Goal: Information Seeking & Learning: Compare options

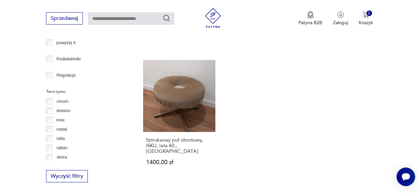
scroll to position [970, 0]
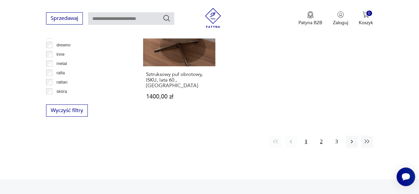
click at [322, 135] on button "2" at bounding box center [321, 141] width 12 height 12
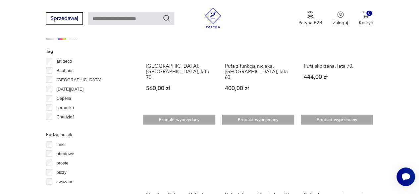
scroll to position [739, 0]
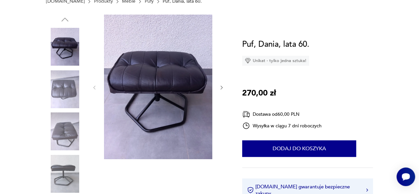
scroll to position [99, 0]
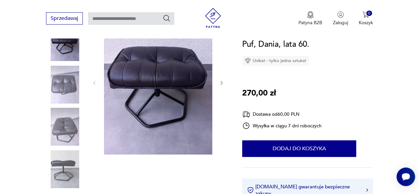
click at [127, 74] on img at bounding box center [158, 82] width 108 height 144
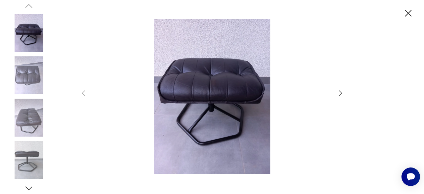
click at [338, 92] on icon "button" at bounding box center [340, 93] width 8 height 8
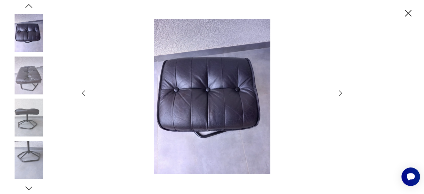
click at [338, 92] on icon "button" at bounding box center [340, 93] width 8 height 8
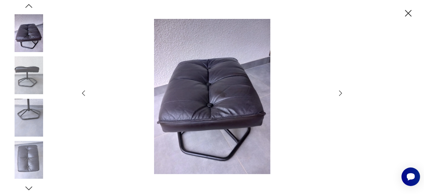
click at [338, 92] on icon "button" at bounding box center [340, 93] width 8 height 8
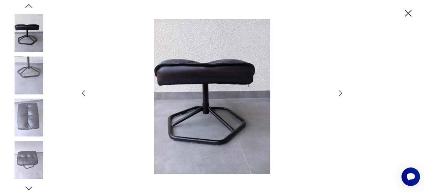
click at [338, 92] on icon "button" at bounding box center [340, 93] width 8 height 8
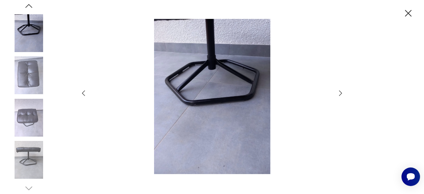
click at [338, 92] on icon "button" at bounding box center [340, 93] width 8 height 8
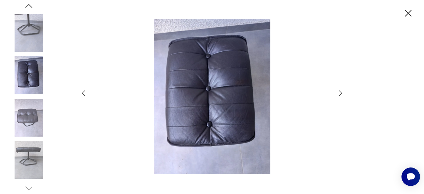
click at [338, 92] on icon "button" at bounding box center [340, 93] width 8 height 8
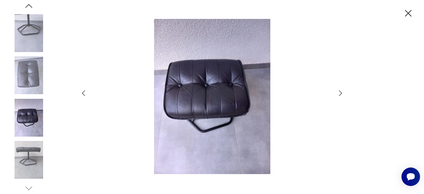
click at [338, 92] on icon "button" at bounding box center [340, 93] width 8 height 8
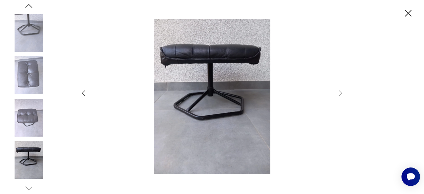
click at [407, 15] on icon "button" at bounding box center [408, 14] width 12 height 12
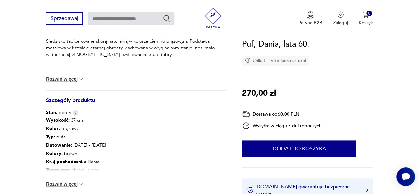
scroll to position [298, 0]
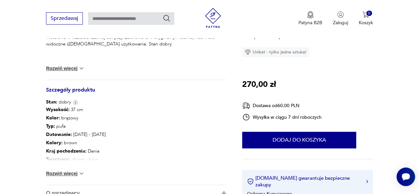
click at [77, 173] on button "Rozwiń więcej" at bounding box center [65, 173] width 38 height 7
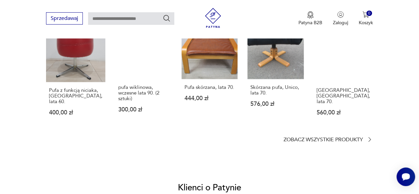
scroll to position [563, 0]
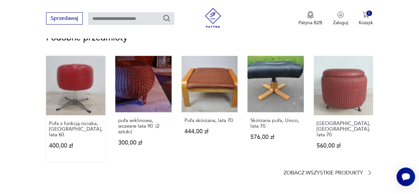
click at [78, 87] on link "Pufa z funkcją niciaka, Niemcy, lata 60. 400,00 zł" at bounding box center [75, 108] width 59 height 105
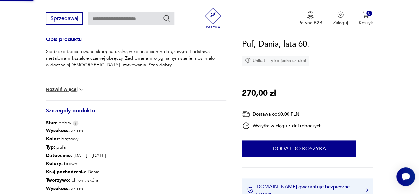
scroll to position [124, 0]
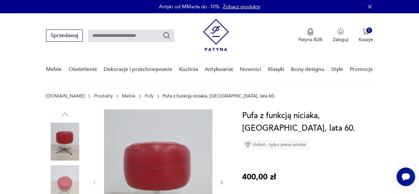
scroll to position [66, 0]
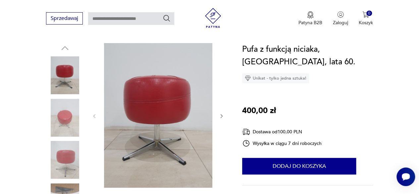
click at [221, 116] on icon "button" at bounding box center [221, 115] width 5 height 5
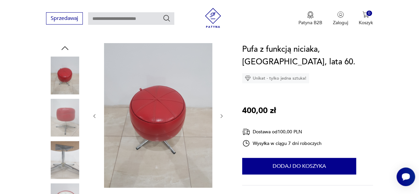
click at [221, 116] on icon "button" at bounding box center [221, 115] width 5 height 5
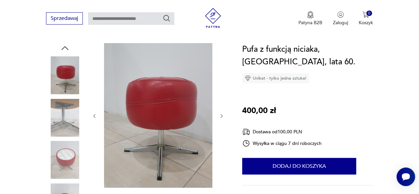
click at [221, 116] on icon "button" at bounding box center [221, 115] width 5 height 5
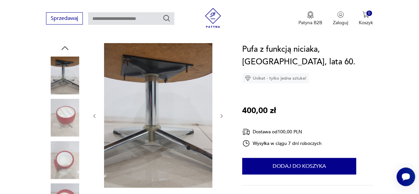
click at [221, 116] on icon "button" at bounding box center [221, 115] width 5 height 5
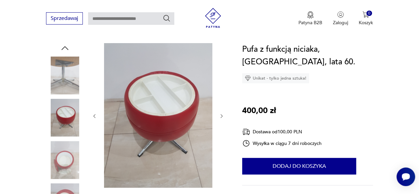
click at [221, 116] on icon "button" at bounding box center [221, 115] width 5 height 5
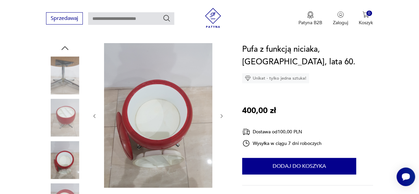
click at [221, 116] on icon "button" at bounding box center [221, 115] width 5 height 5
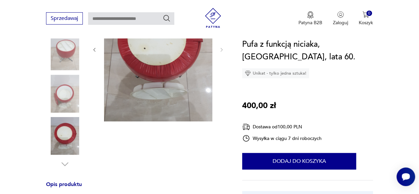
scroll to position [232, 0]
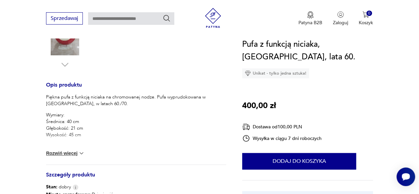
click at [82, 153] on img at bounding box center [81, 153] width 7 height 7
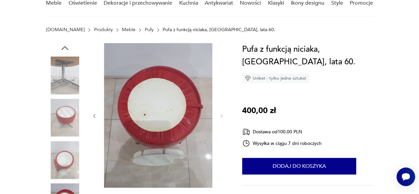
scroll to position [0, 0]
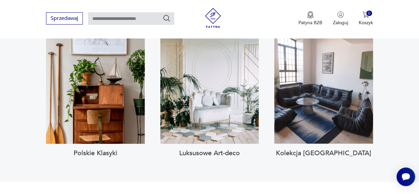
scroll to position [629, 0]
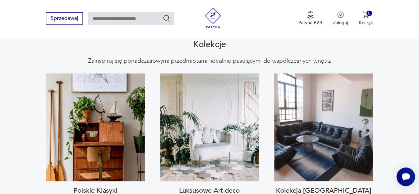
drag, startPoint x: 130, startPoint y: 18, endPoint x: 125, endPoint y: 18, distance: 5.0
click at [127, 18] on input "text" at bounding box center [131, 18] width 86 height 13
type input "***"
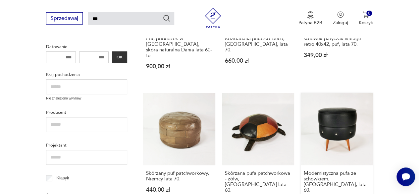
scroll to position [189, 0]
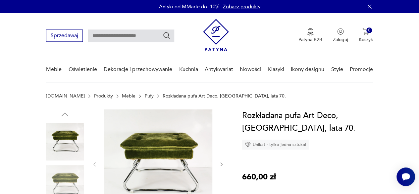
click at [223, 165] on icon "button" at bounding box center [221, 163] width 5 height 5
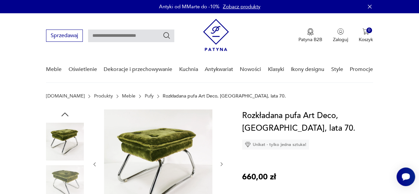
click at [223, 165] on icon "button" at bounding box center [221, 163] width 5 height 5
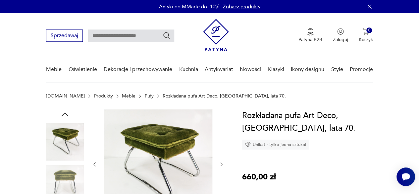
click at [223, 165] on icon "button" at bounding box center [221, 163] width 5 height 5
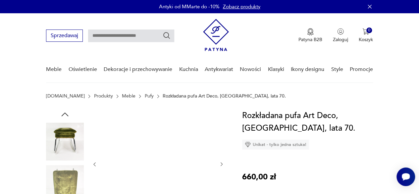
click at [223, 165] on icon "button" at bounding box center [221, 163] width 5 height 5
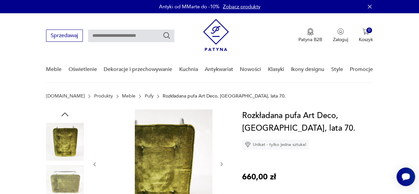
click at [223, 164] on icon "button" at bounding box center [221, 163] width 5 height 5
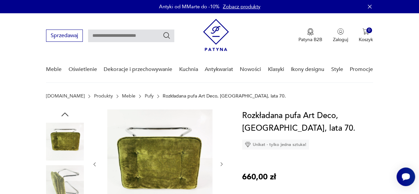
click at [223, 164] on icon "button" at bounding box center [221, 163] width 5 height 5
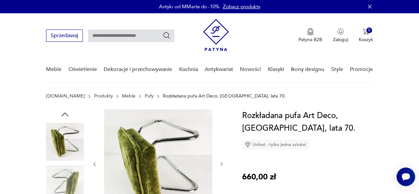
click at [223, 164] on icon "button" at bounding box center [221, 163] width 5 height 5
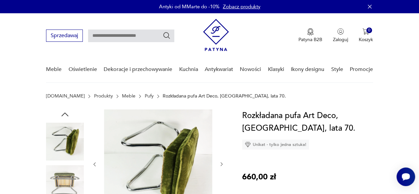
click at [223, 164] on icon "button" at bounding box center [221, 163] width 5 height 5
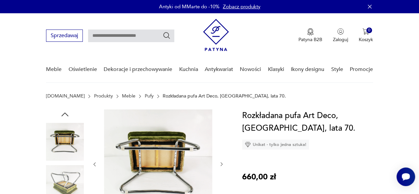
click at [223, 164] on icon "button" at bounding box center [221, 163] width 5 height 5
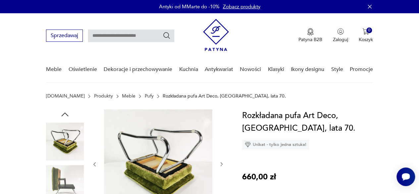
click at [223, 164] on icon "button" at bounding box center [221, 163] width 5 height 5
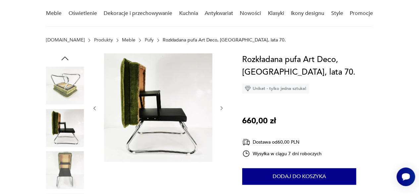
scroll to position [66, 0]
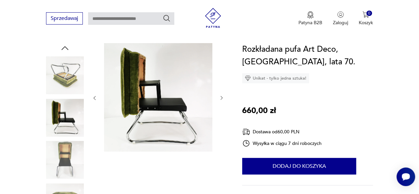
click at [219, 98] on icon "button" at bounding box center [221, 97] width 5 height 5
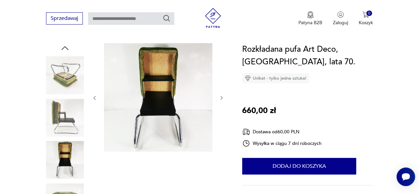
click at [219, 98] on icon "button" at bounding box center [221, 97] width 5 height 5
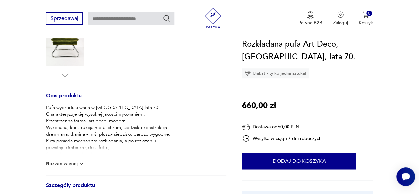
scroll to position [232, 0]
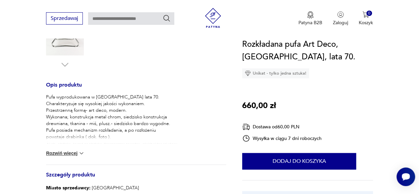
click at [79, 155] on img at bounding box center [81, 153] width 7 height 7
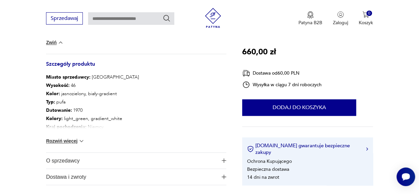
scroll to position [397, 0]
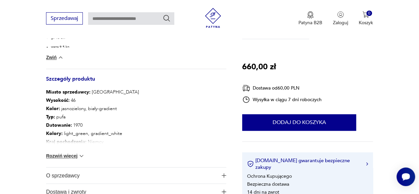
click at [79, 154] on img at bounding box center [81, 155] width 7 height 7
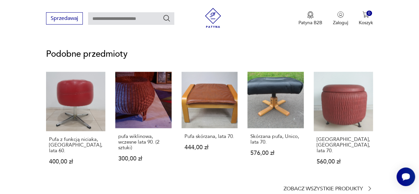
scroll to position [563, 0]
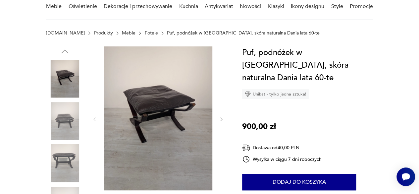
scroll to position [66, 0]
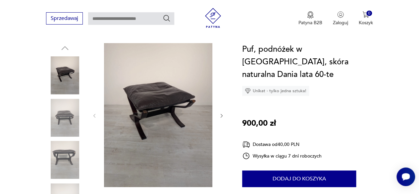
click at [60, 118] on img at bounding box center [65, 118] width 38 height 38
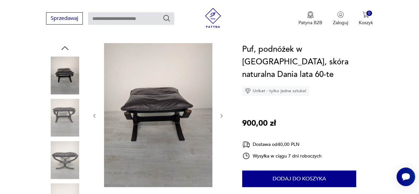
click at [64, 133] on img at bounding box center [65, 118] width 38 height 38
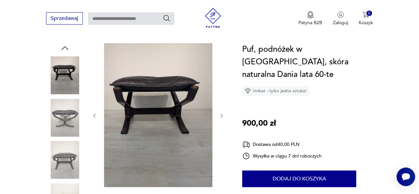
click at [66, 143] on img at bounding box center [65, 160] width 38 height 38
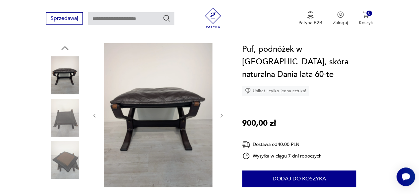
click at [66, 161] on img at bounding box center [65, 160] width 38 height 38
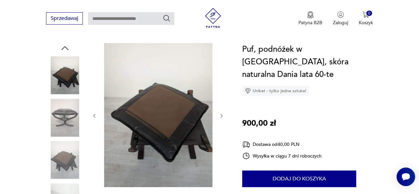
click at [64, 157] on img at bounding box center [65, 160] width 38 height 38
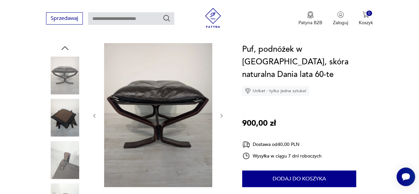
click at [64, 165] on img at bounding box center [65, 160] width 38 height 38
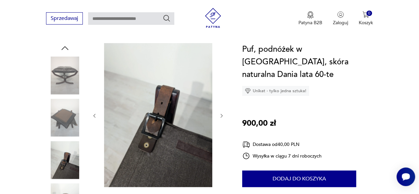
scroll to position [132, 0]
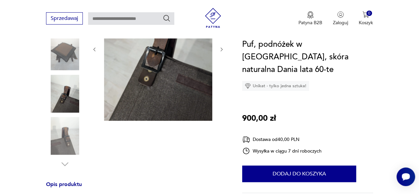
click at [71, 142] on img at bounding box center [65, 136] width 38 height 38
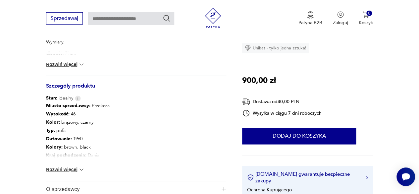
scroll to position [331, 0]
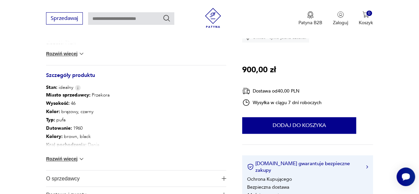
click at [80, 159] on img at bounding box center [81, 158] width 7 height 7
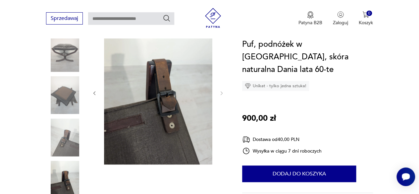
scroll to position [99, 0]
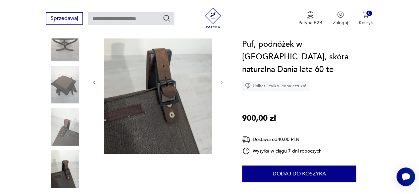
click at [59, 82] on img at bounding box center [65, 85] width 38 height 38
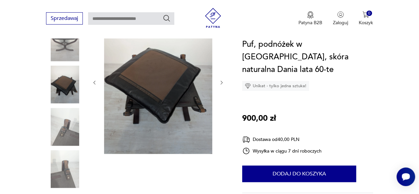
click at [72, 125] on img at bounding box center [65, 127] width 38 height 38
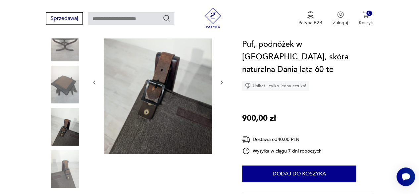
click at [76, 52] on img at bounding box center [65, 42] width 38 height 38
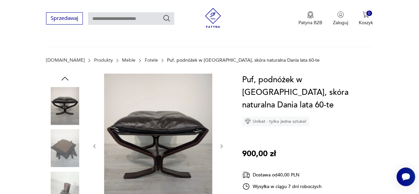
scroll to position [33, 0]
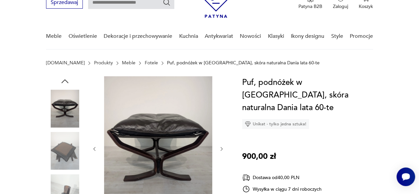
click at [222, 149] on icon "button" at bounding box center [221, 148] width 5 height 5
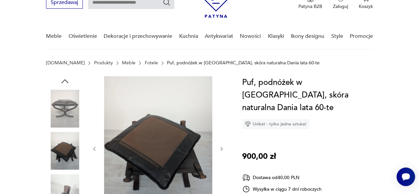
click at [222, 149] on icon "button" at bounding box center [221, 148] width 5 height 5
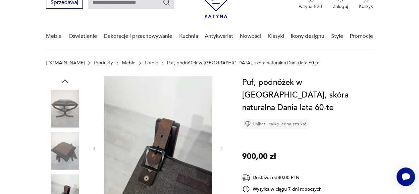
click at [222, 149] on icon "button" at bounding box center [221, 148] width 5 height 5
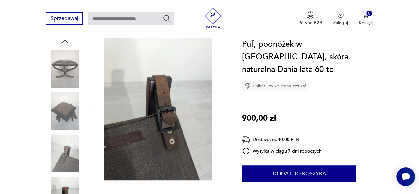
scroll to position [132, 0]
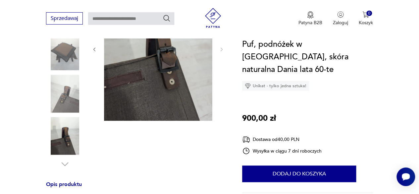
click at [65, 144] on img at bounding box center [65, 136] width 38 height 38
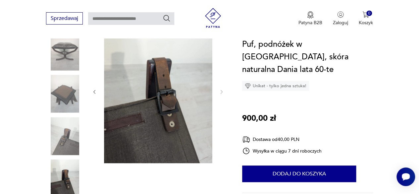
scroll to position [33, 0]
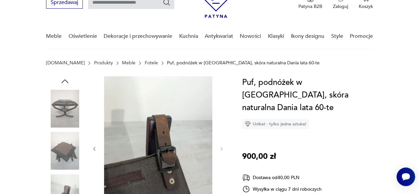
click at [66, 111] on img at bounding box center [65, 108] width 38 height 38
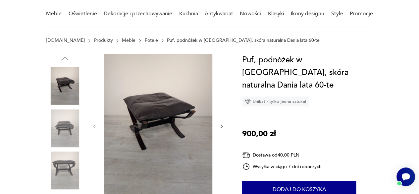
scroll to position [66, 0]
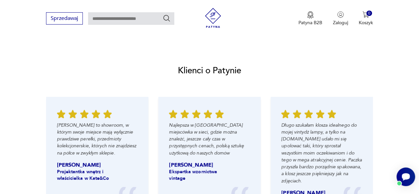
scroll to position [695, 0]
